Goal: Task Accomplishment & Management: Complete application form

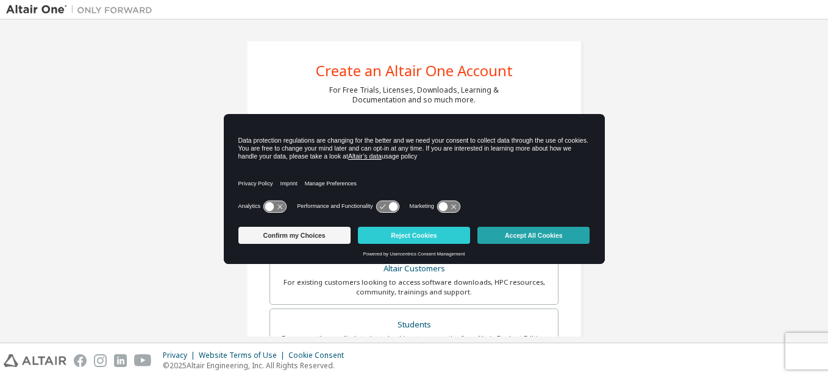
click at [520, 229] on button "Accept All Cookies" at bounding box center [534, 235] width 112 height 17
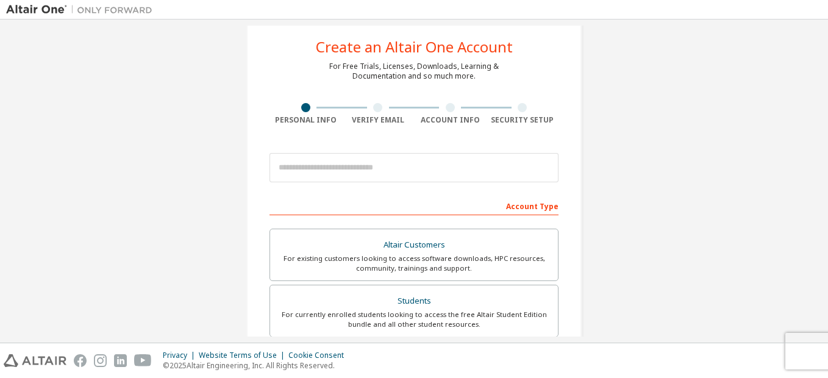
scroll to position [24, 0]
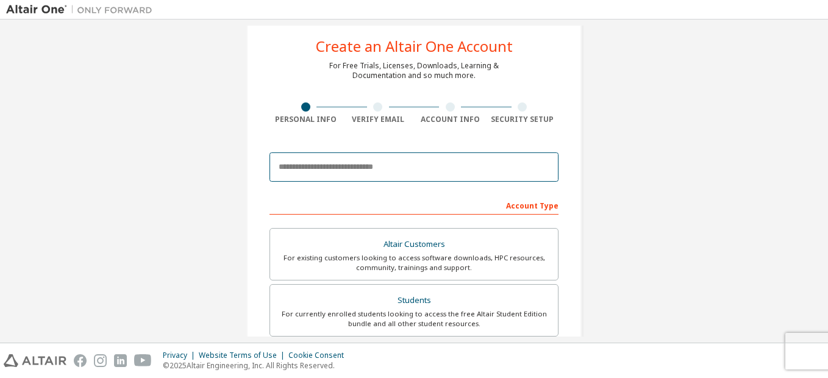
click at [480, 171] on input "email" at bounding box center [414, 167] width 289 height 29
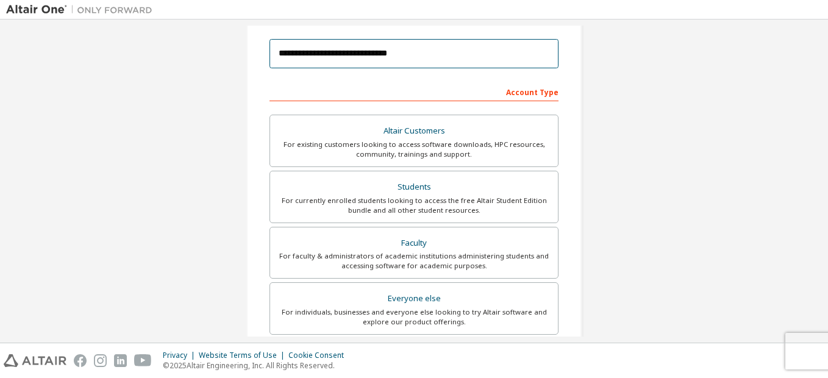
scroll to position [141, 0]
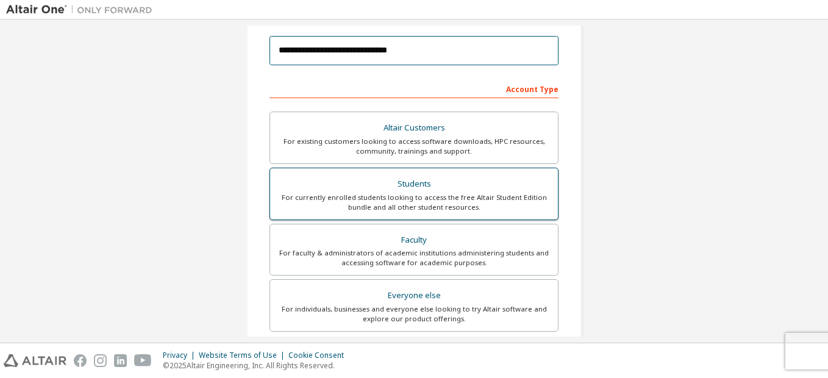
type input "**********"
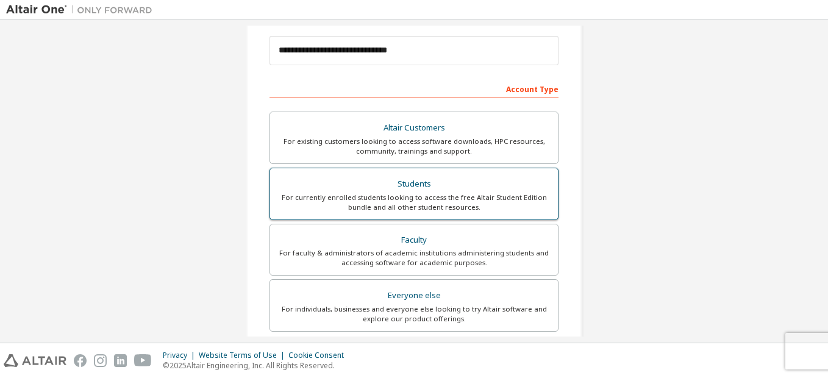
click at [445, 198] on div "For currently enrolled students looking to access the free Altair Student Editi…" at bounding box center [414, 203] width 273 height 20
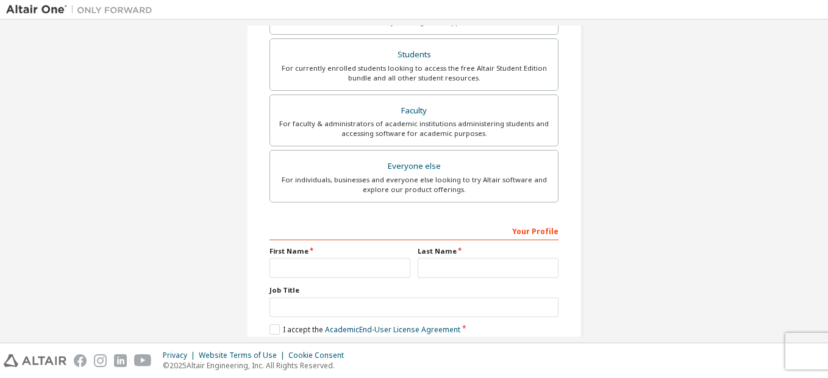
scroll to position [335, 0]
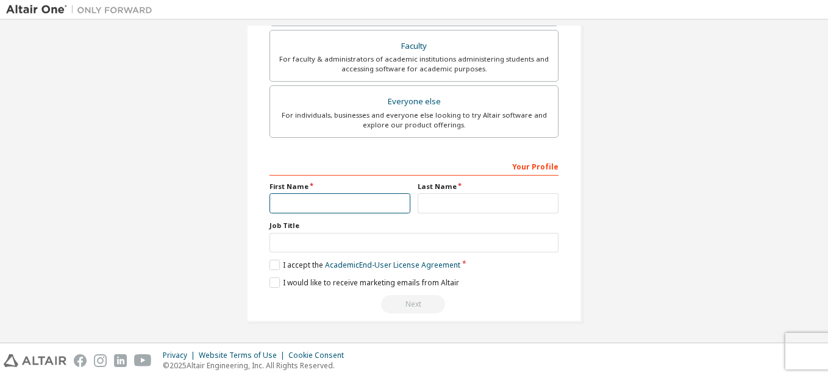
click at [348, 201] on input "text" at bounding box center [340, 203] width 141 height 20
type input "*****"
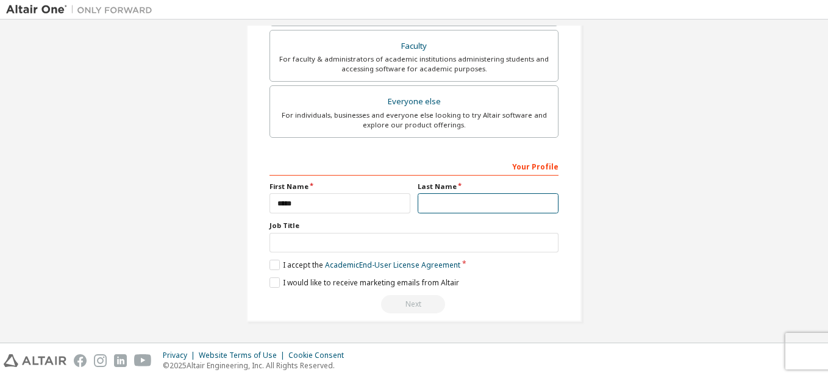
click at [422, 204] on input "text" at bounding box center [488, 203] width 141 height 20
type input "******"
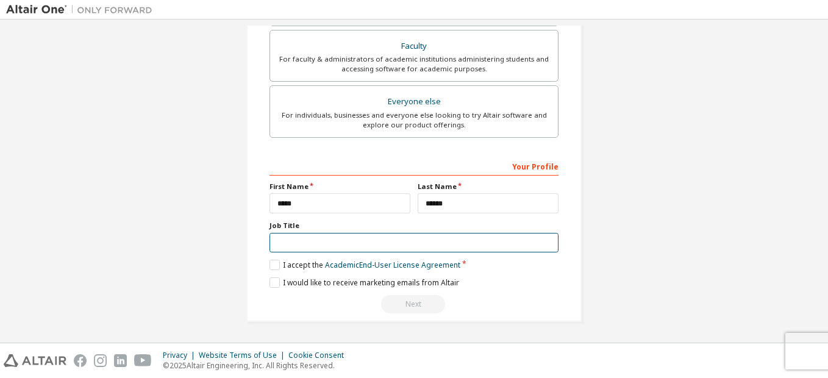
click at [401, 245] on input "text" at bounding box center [414, 243] width 289 height 20
type input "*******"
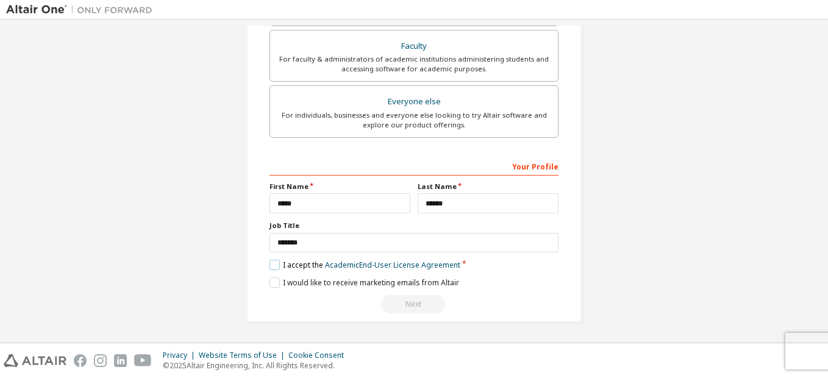
click at [275, 265] on label "I accept the Academic End-User License Agreement" at bounding box center [365, 265] width 191 height 10
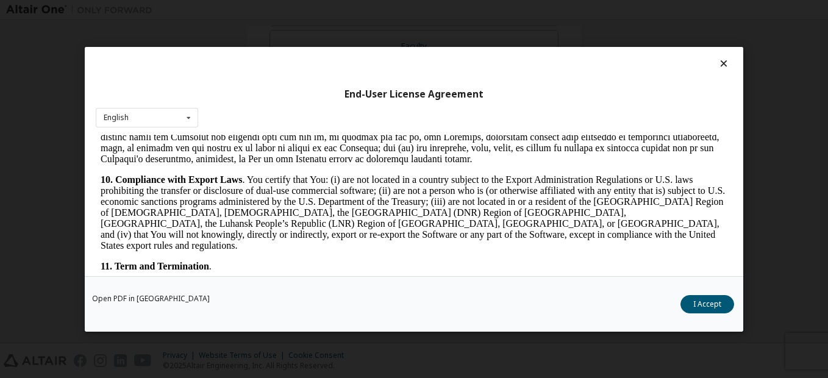
scroll to position [1573, 0]
click at [696, 302] on button "I Accept" at bounding box center [708, 304] width 54 height 18
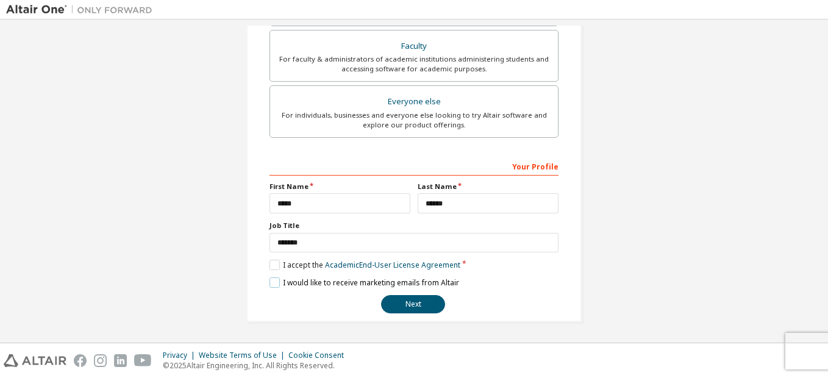
click at [273, 281] on label "I would like to receive marketing emails from Altair" at bounding box center [365, 283] width 190 height 10
click at [411, 300] on button "Next" at bounding box center [413, 304] width 64 height 18
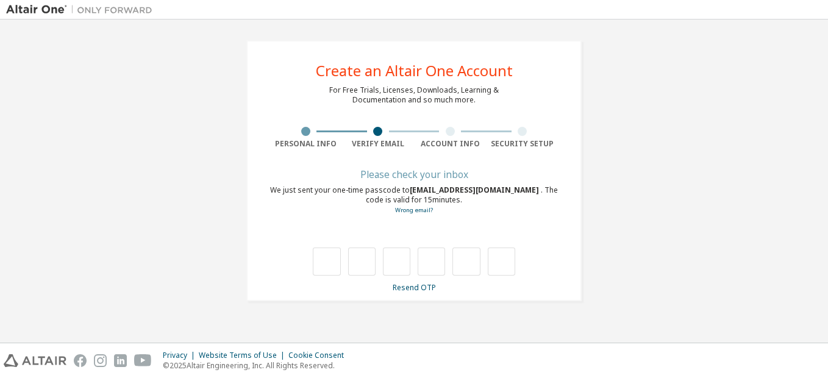
scroll to position [0, 0]
type input "*"
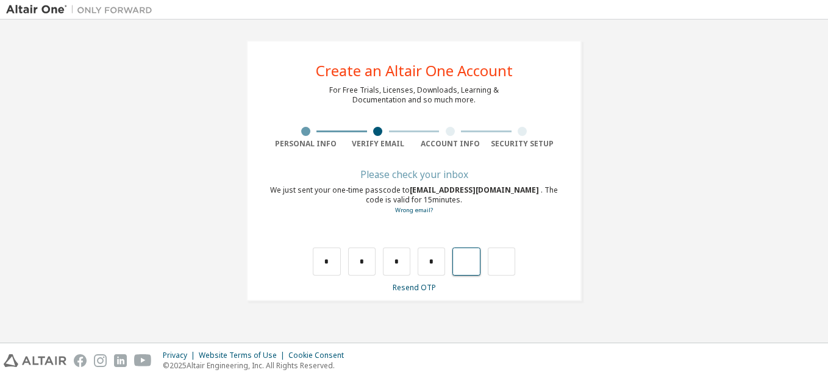
type input "*"
